Goal: Check status

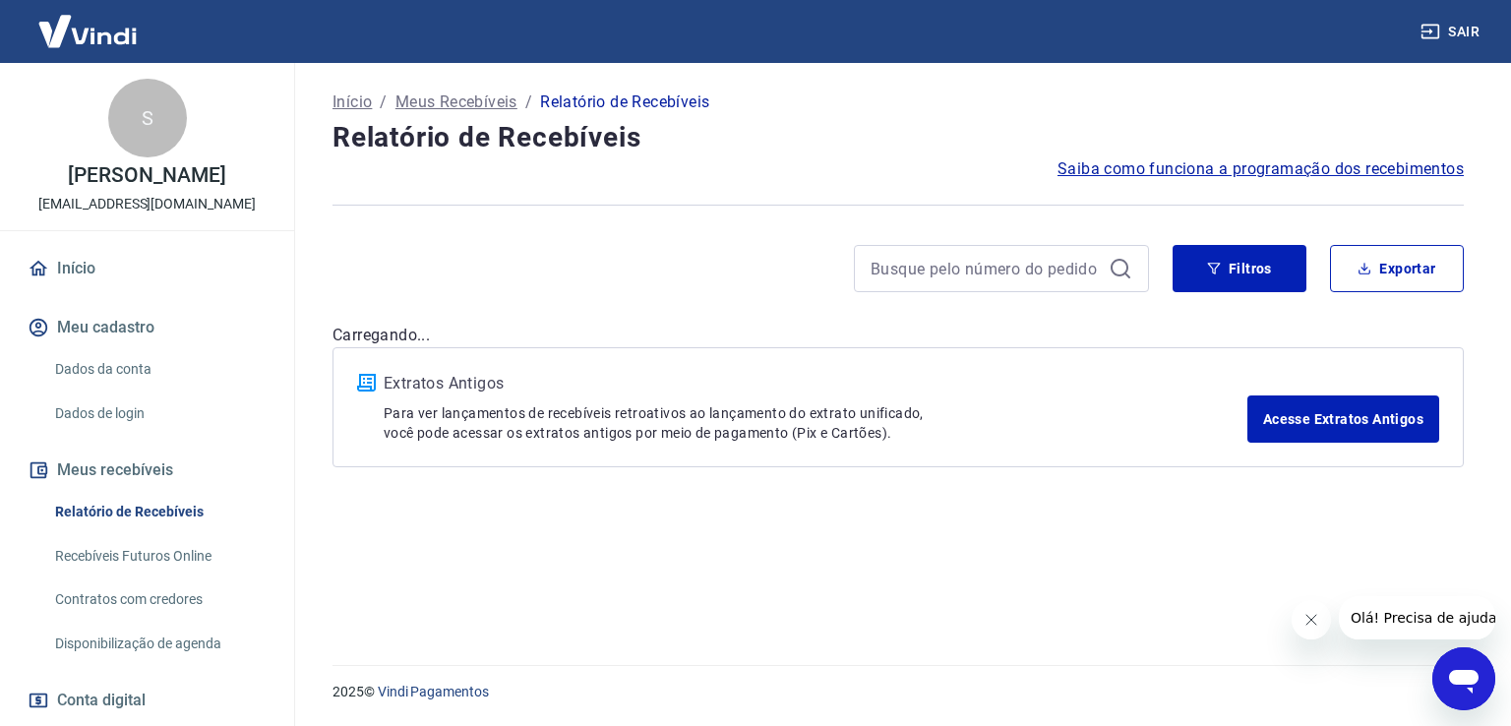
click at [1313, 621] on icon "Fechar mensagem da empresa" at bounding box center [1310, 620] width 16 height 16
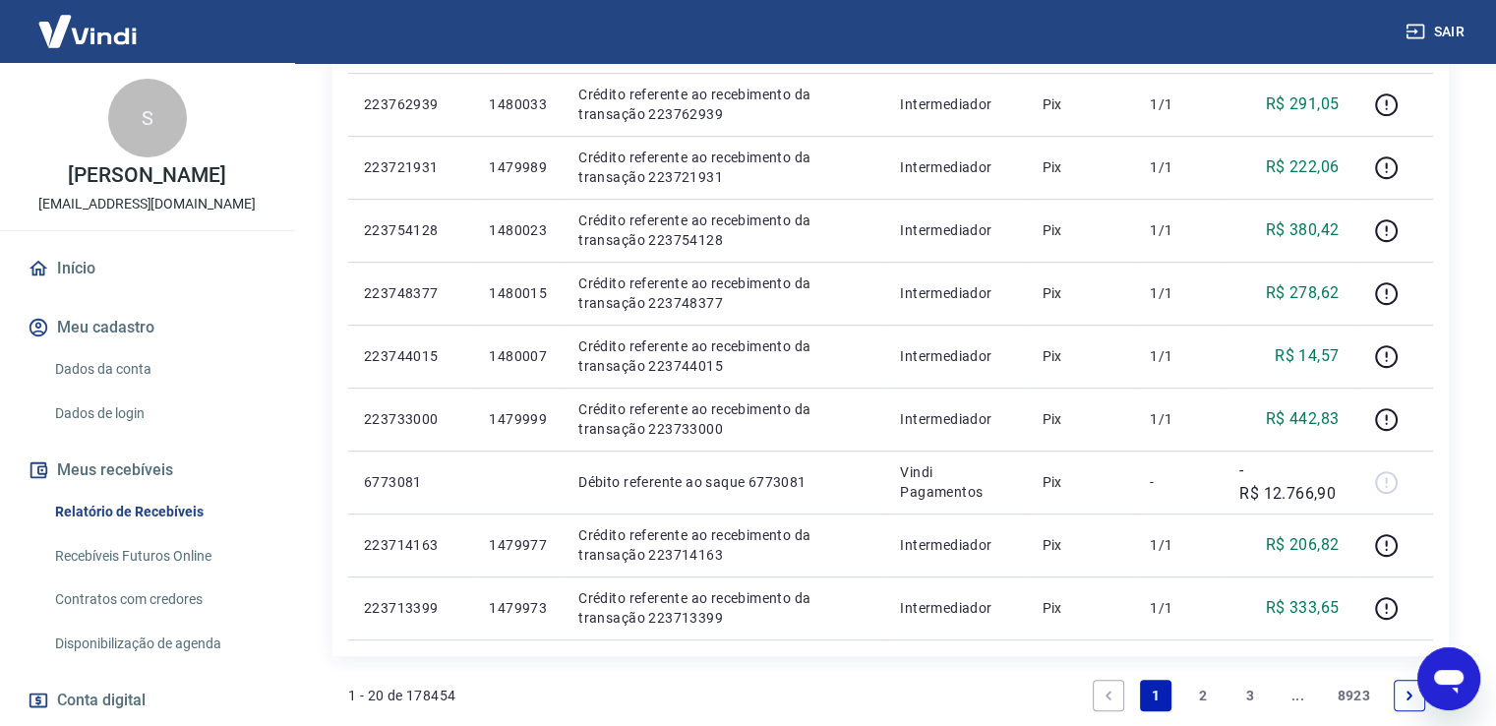
scroll to position [1180, 0]
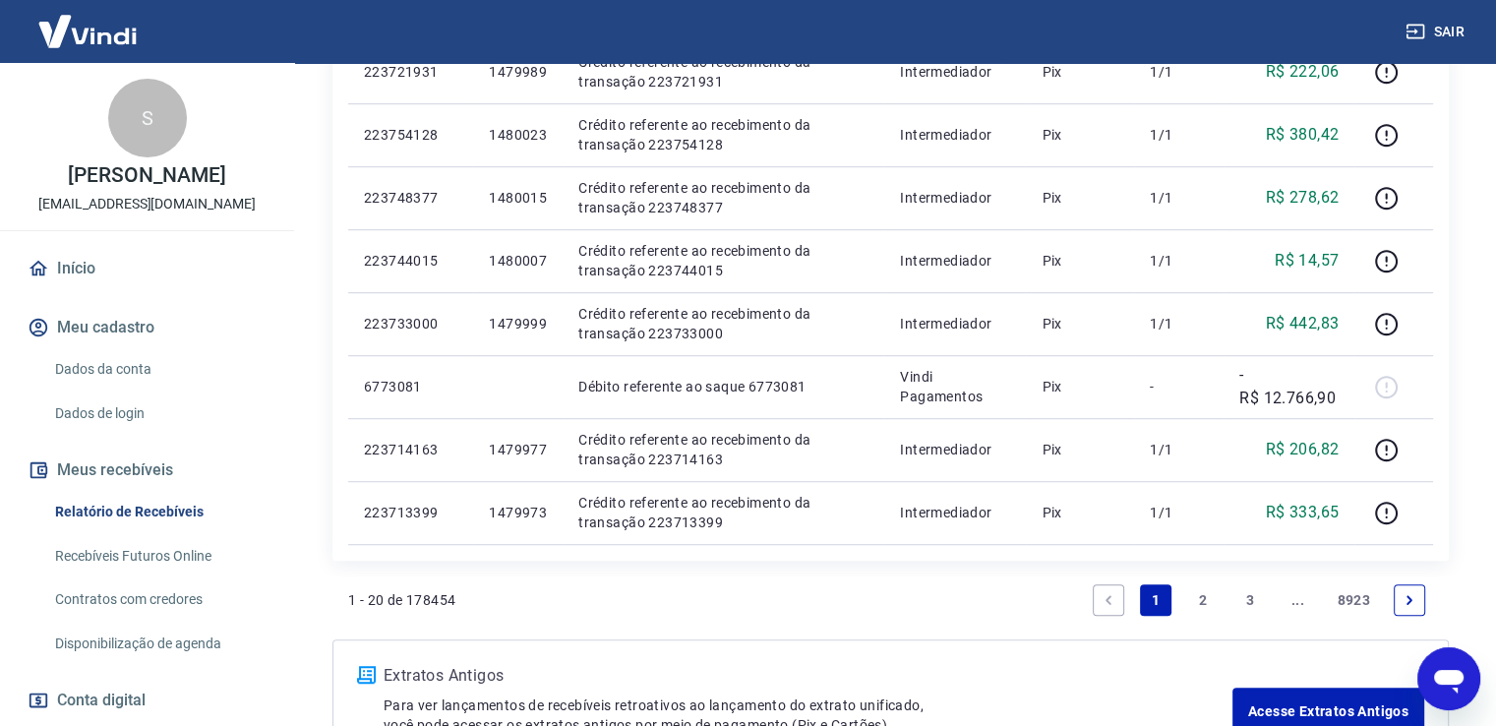
click at [1202, 595] on link "2" at bounding box center [1202, 599] width 31 height 31
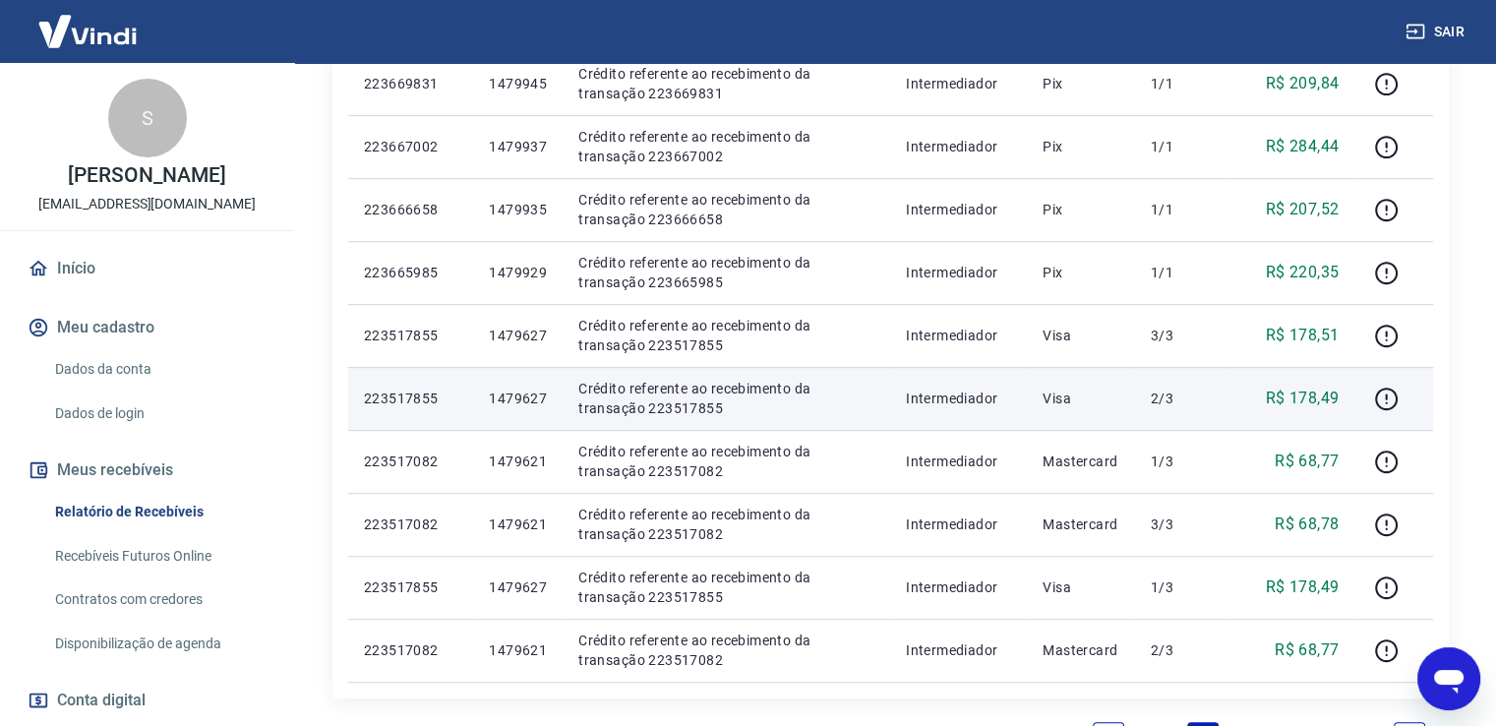
scroll to position [1082, 0]
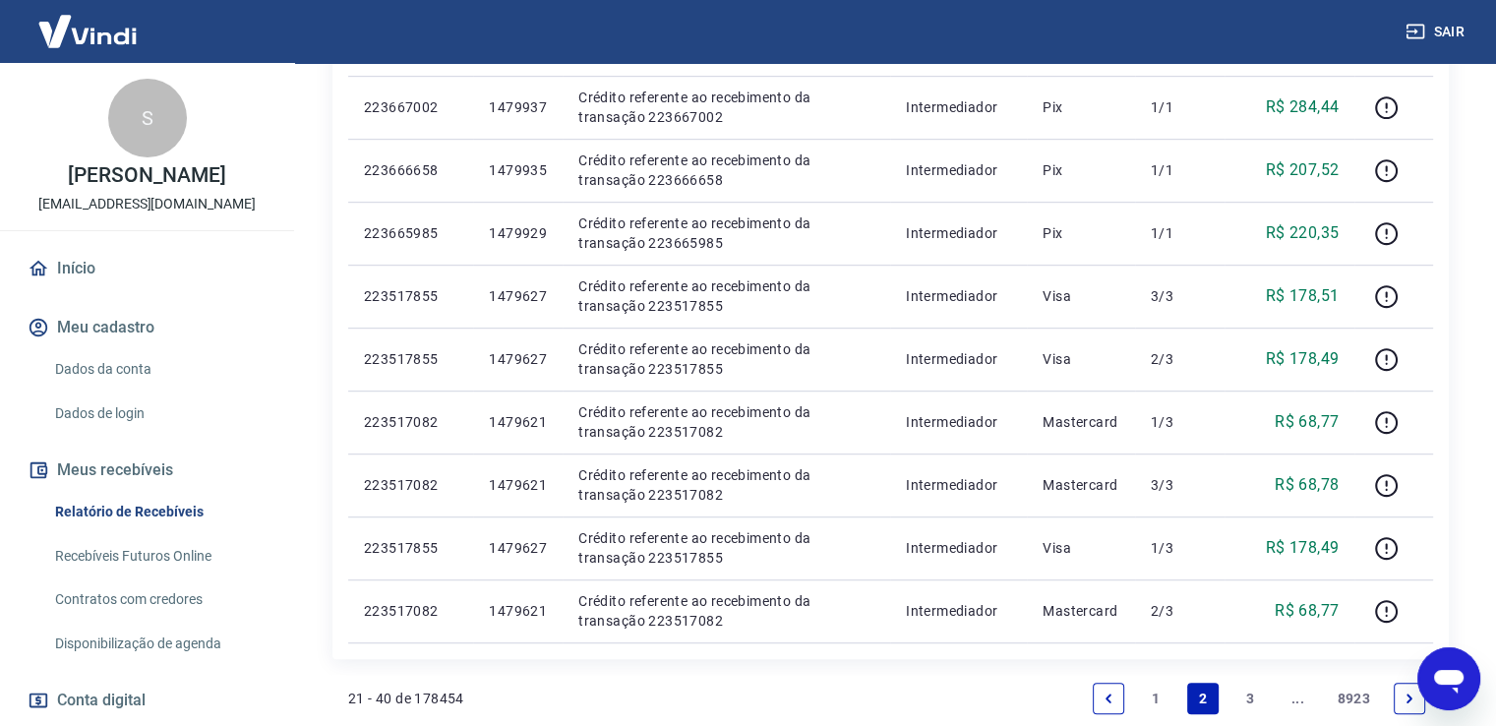
click at [1258, 697] on link "3" at bounding box center [1249, 698] width 31 height 31
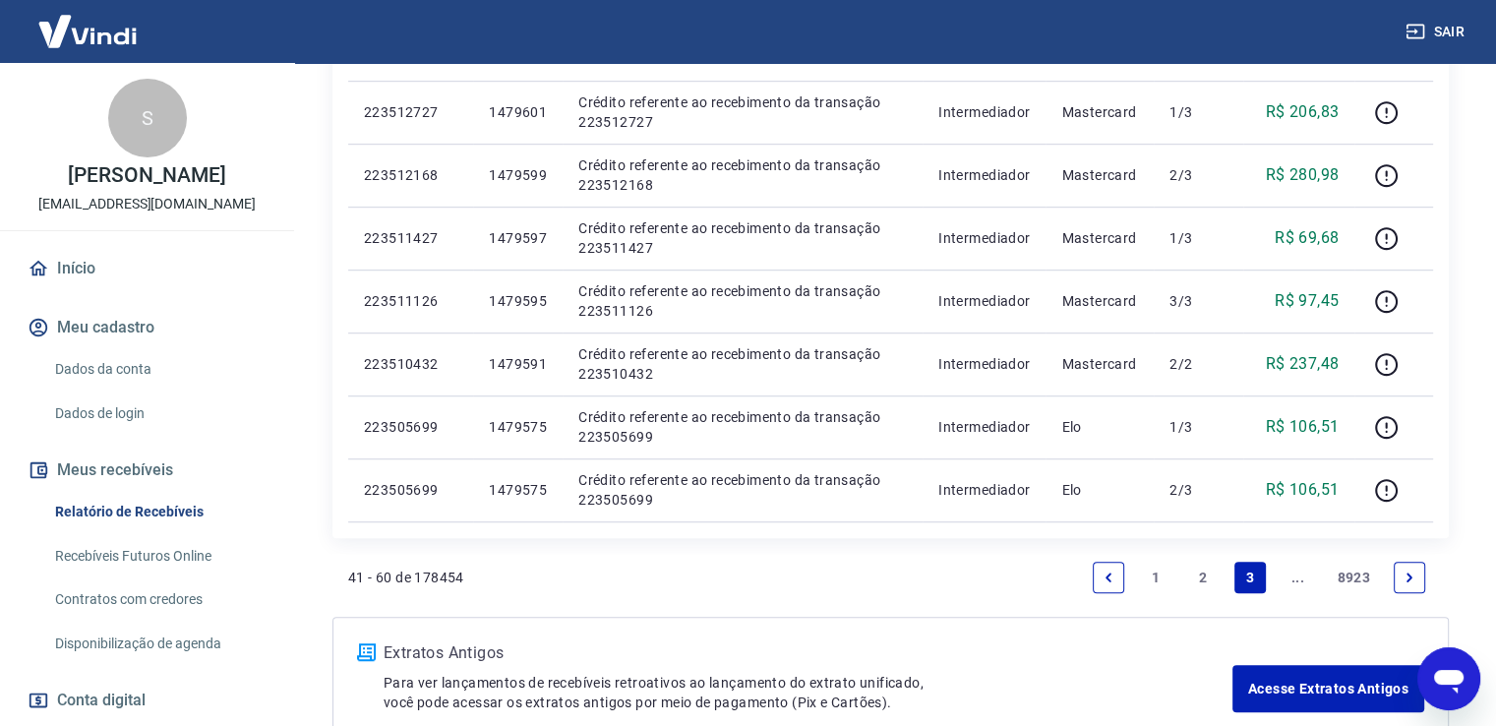
scroll to position [1279, 0]
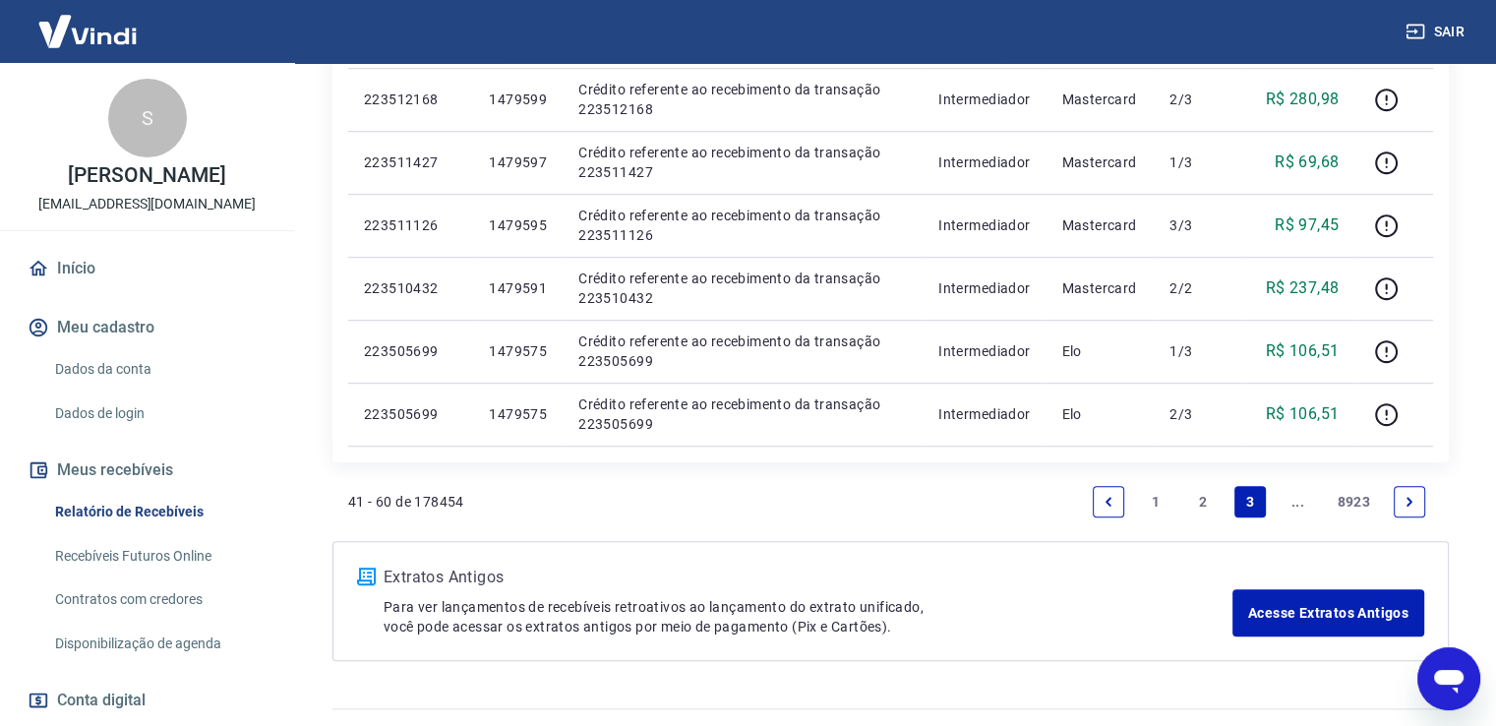
click at [1146, 502] on link "1" at bounding box center [1155, 501] width 31 height 31
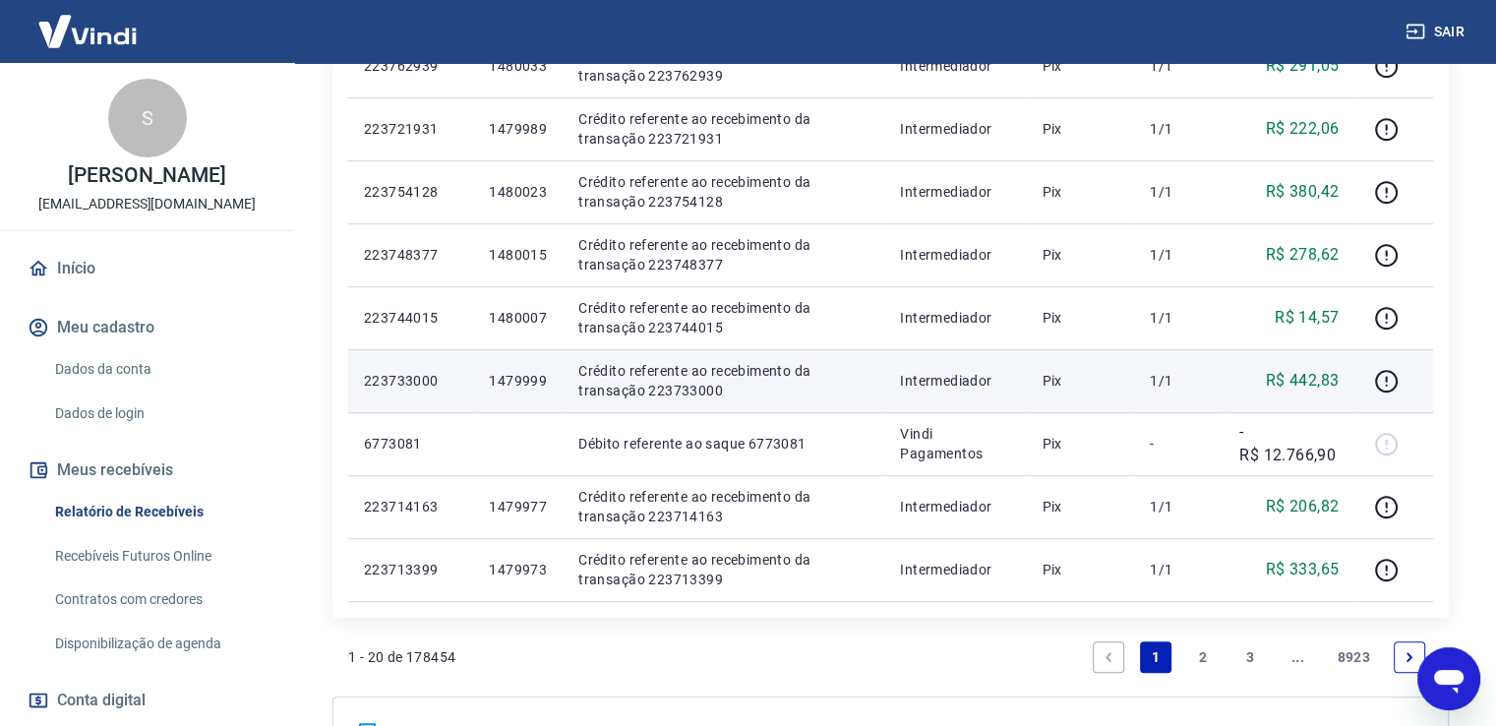
scroll to position [1321, 0]
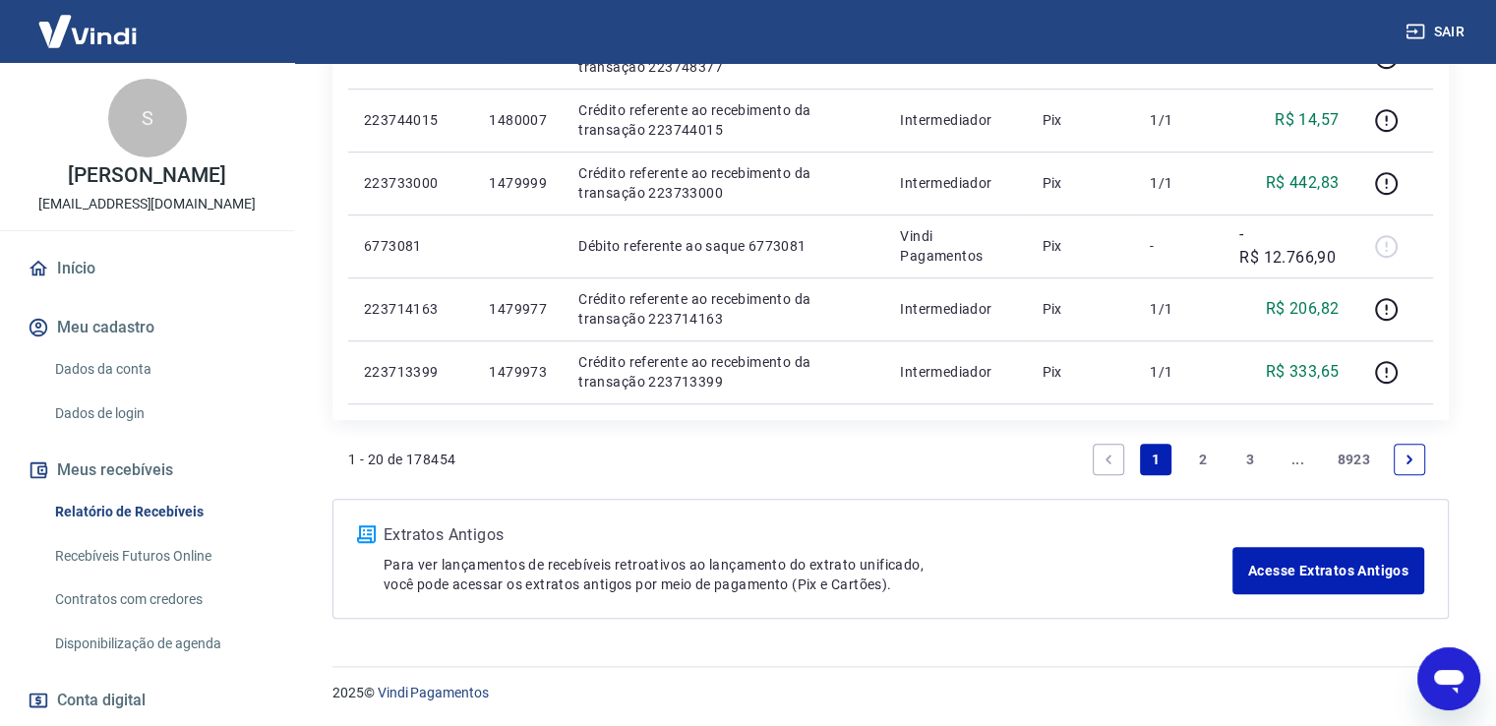
click at [1143, 688] on p "2025 © Vindi Pagamentos" at bounding box center [890, 693] width 1116 height 21
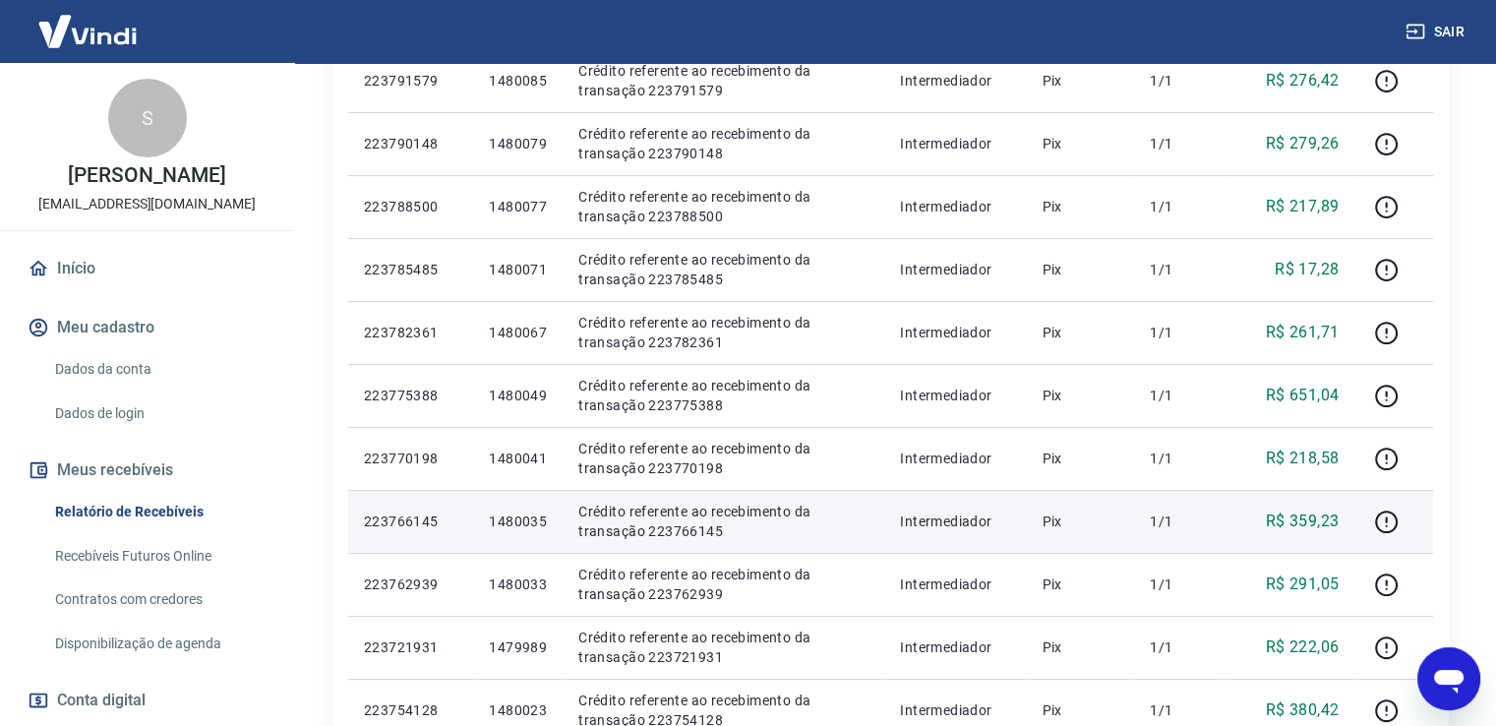
scroll to position [689, 0]
